Goal: Check status: Check status

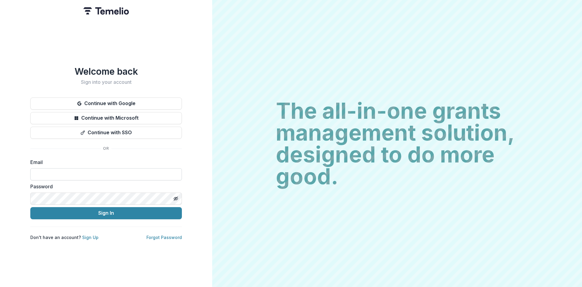
click at [87, 171] on input at bounding box center [106, 174] width 152 height 12
type input "**********"
click at [30, 207] on button "Sign In" at bounding box center [106, 213] width 152 height 12
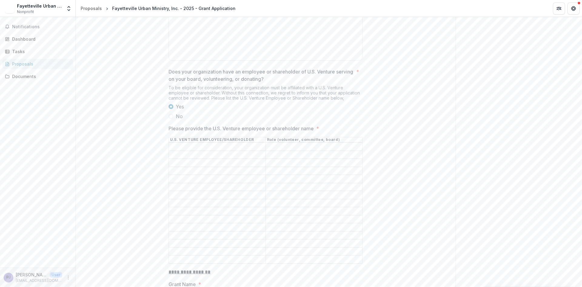
scroll to position [485, 0]
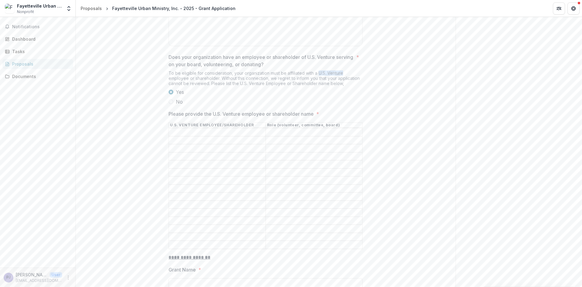
drag, startPoint x: 317, startPoint y: 77, endPoint x: 342, endPoint y: 77, distance: 24.9
click at [342, 77] on div "To be eligible for consideration, your organization must be affiliated with a U…" at bounding box center [266, 79] width 194 height 18
copy div "U.S. Venture"
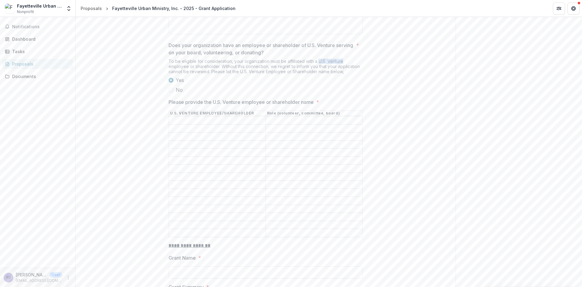
scroll to position [515, 0]
